Goal: Find specific page/section: Find specific page/section

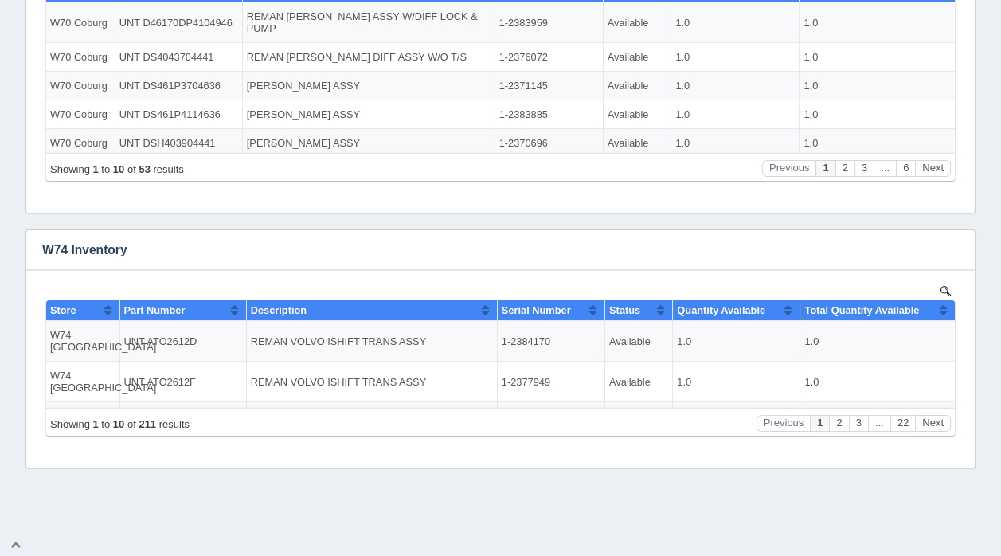
scroll to position [532, 0]
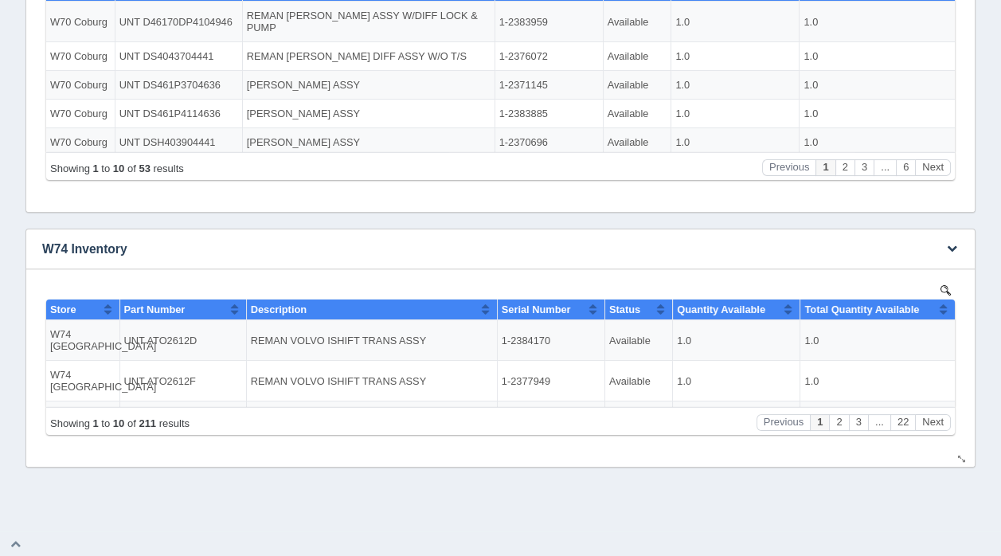
click at [946, 287] on img at bounding box center [945, 289] width 10 height 10
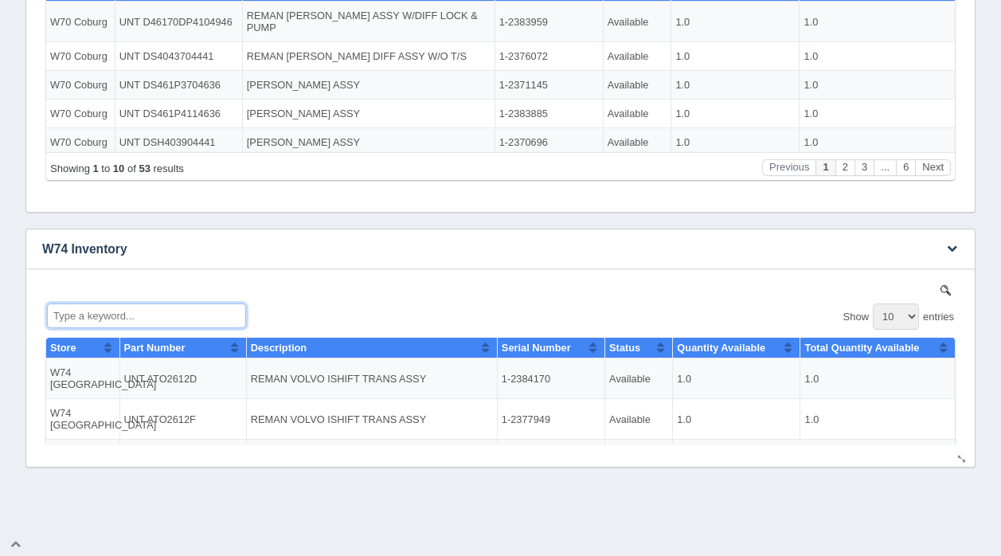
click at [150, 321] on input "Type a keyword..." at bounding box center [146, 314] width 199 height 25
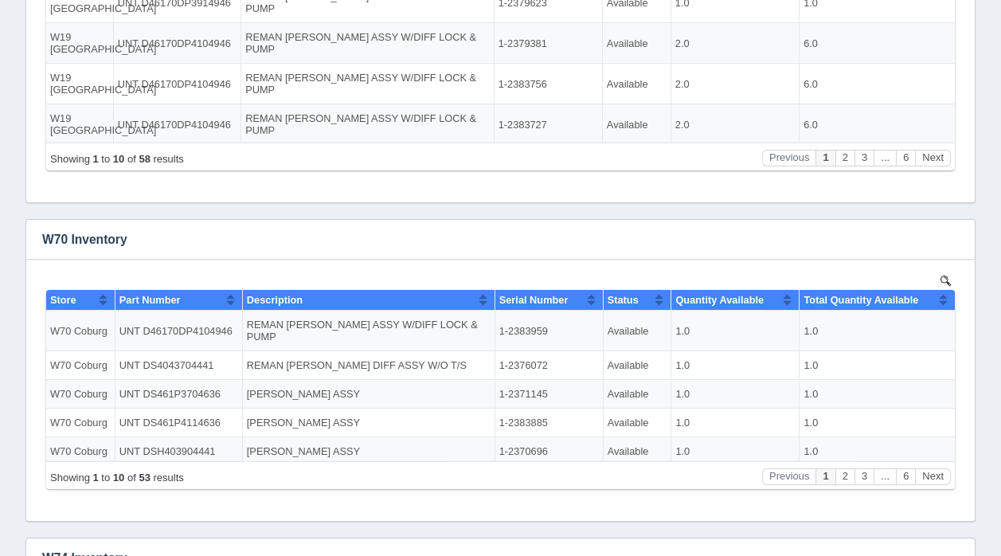
scroll to position [0, 0]
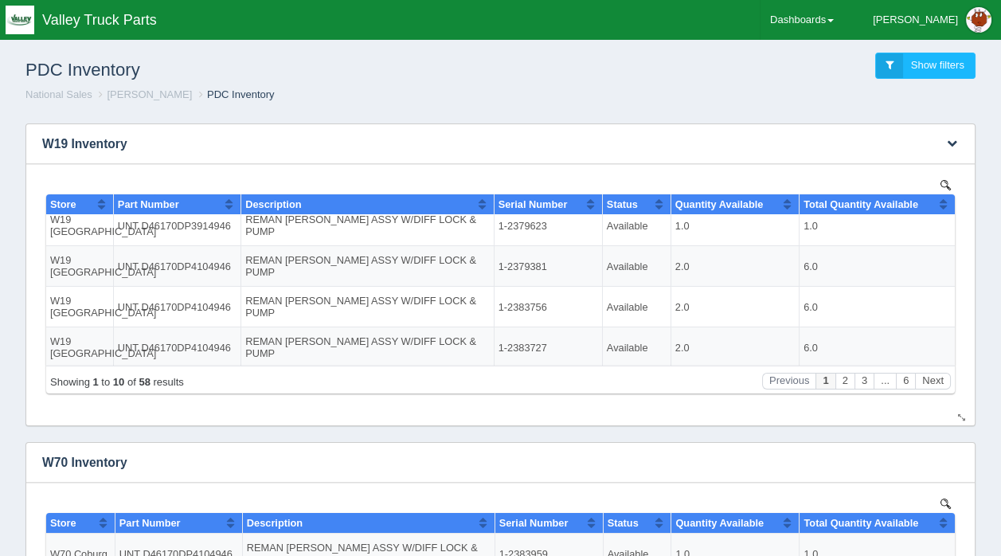
type input "ddp40"
click at [944, 181] on img at bounding box center [945, 184] width 10 height 10
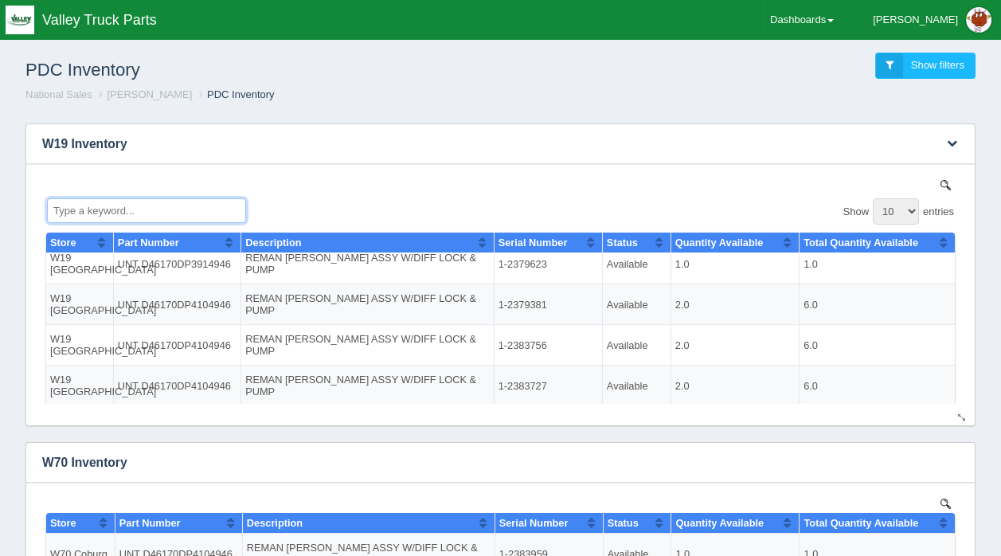
click at [166, 209] on input "Type a keyword..." at bounding box center [146, 209] width 199 height 25
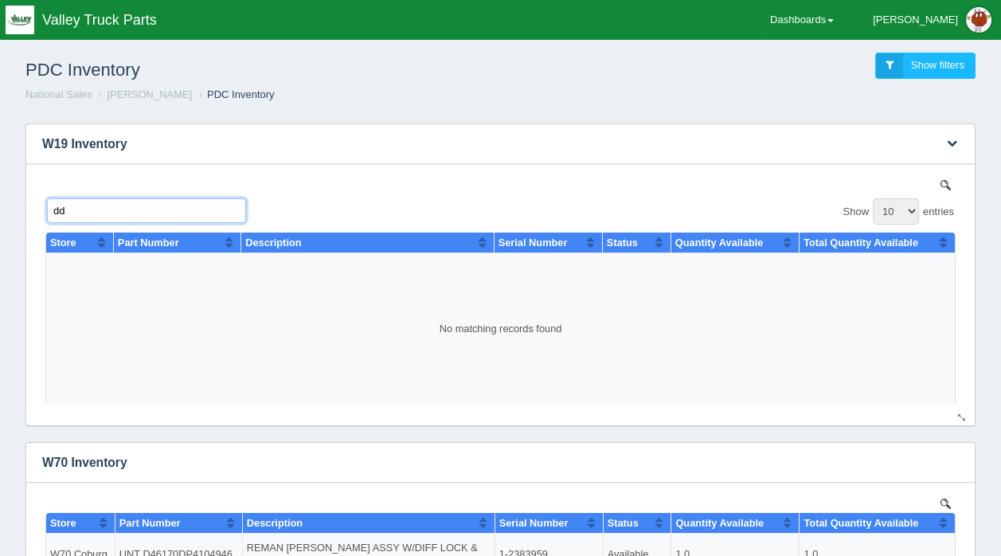
type input "d"
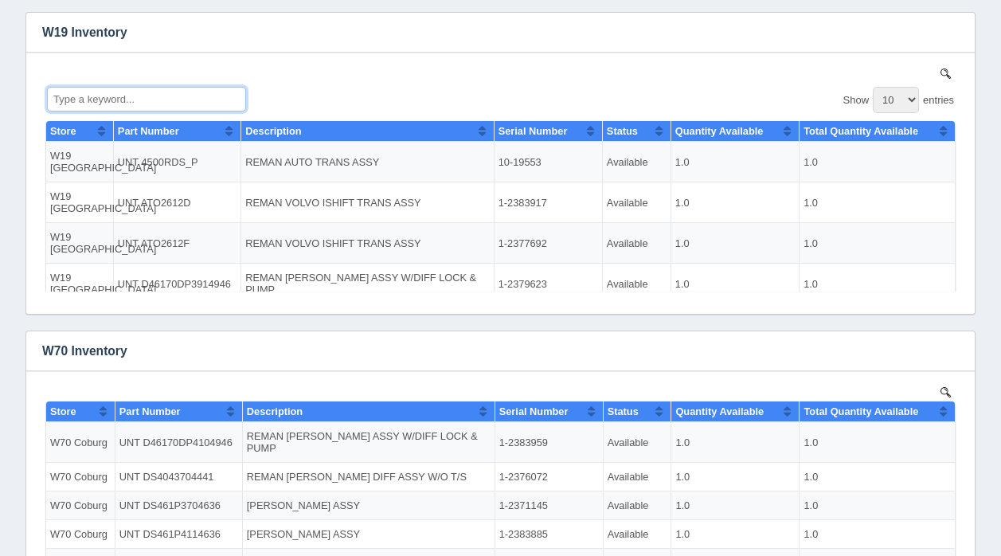
scroll to position [127, 0]
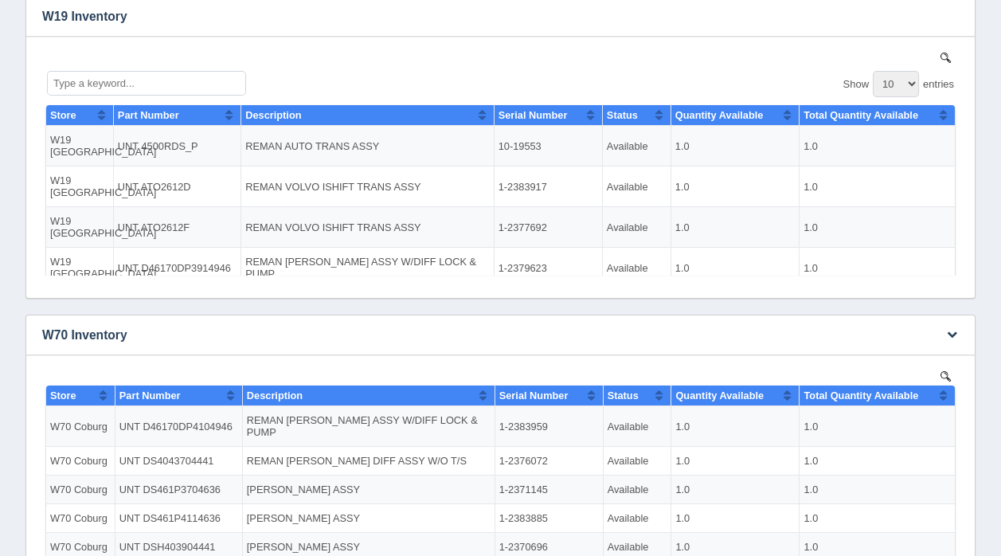
click at [945, 372] on img at bounding box center [945, 375] width 10 height 10
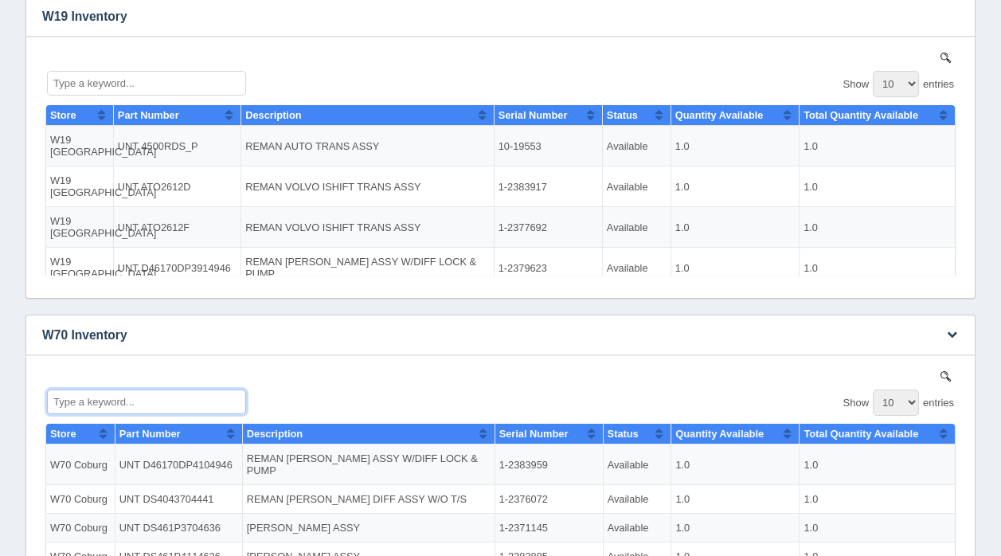
click at [111, 400] on input "Type a keyword..." at bounding box center [146, 400] width 199 height 25
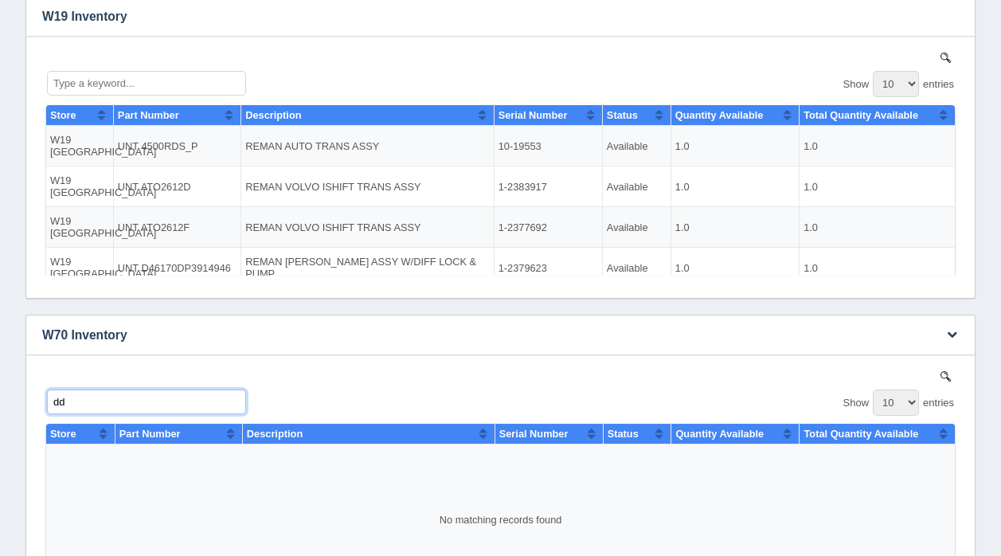
type input "d"
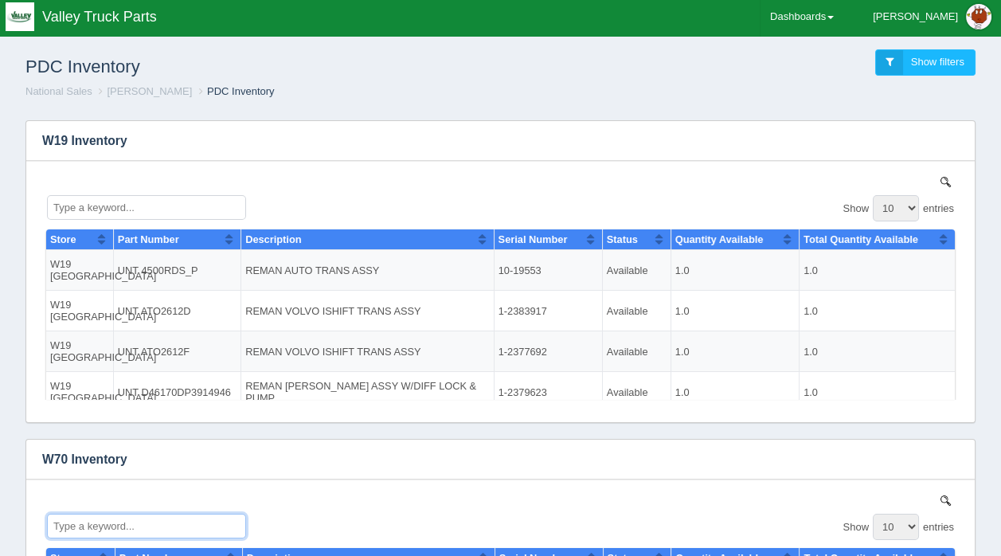
scroll to position [6, 0]
